Goal: Browse casually

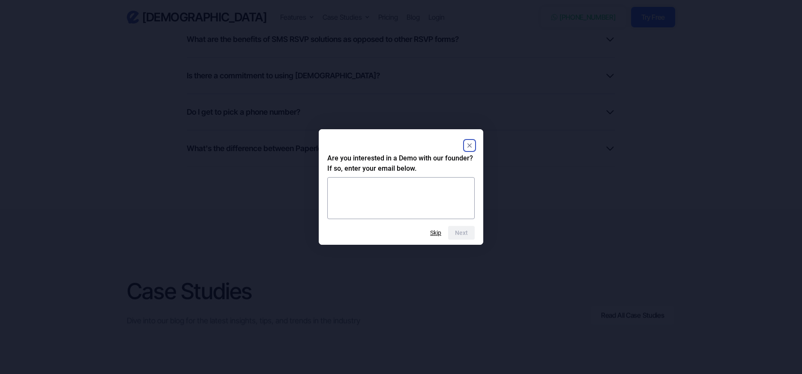
scroll to position [2547, 0]
click at [468, 145] on rect "Close" at bounding box center [469, 146] width 10 height 10
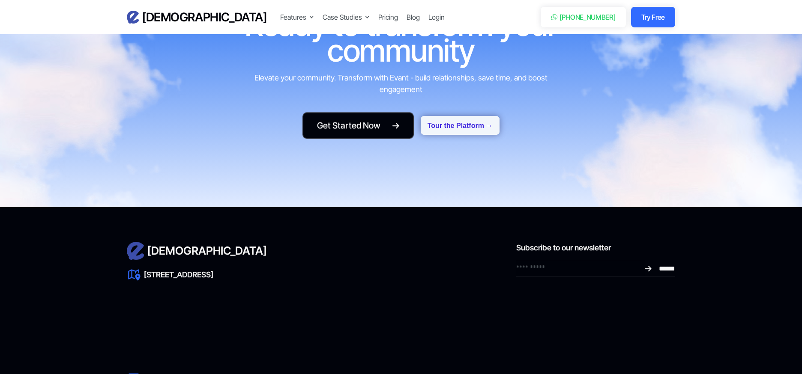
scroll to position [3731, 0]
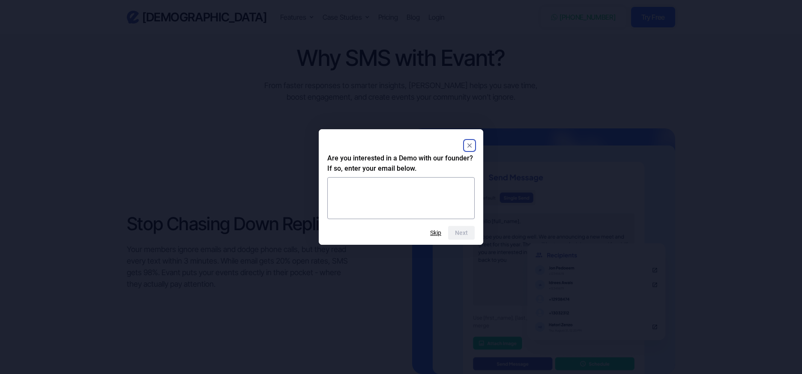
scroll to position [685, 0]
drag, startPoint x: 437, startPoint y: 231, endPoint x: 435, endPoint y: 227, distance: 4.8
click at [437, 231] on button "Skip" at bounding box center [435, 233] width 11 height 7
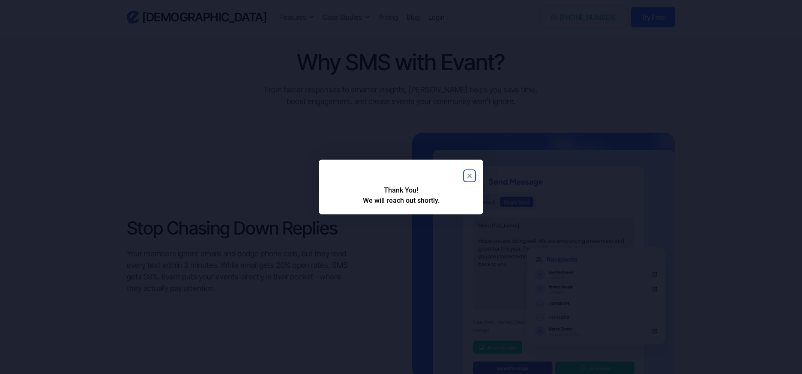
click at [469, 174] on rect "Close" at bounding box center [469, 176] width 10 height 10
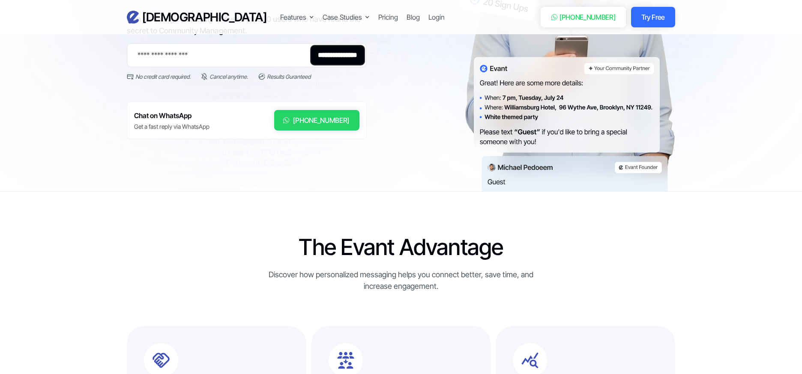
scroll to position [0, 0]
